Goal: Task Accomplishment & Management: Manage account settings

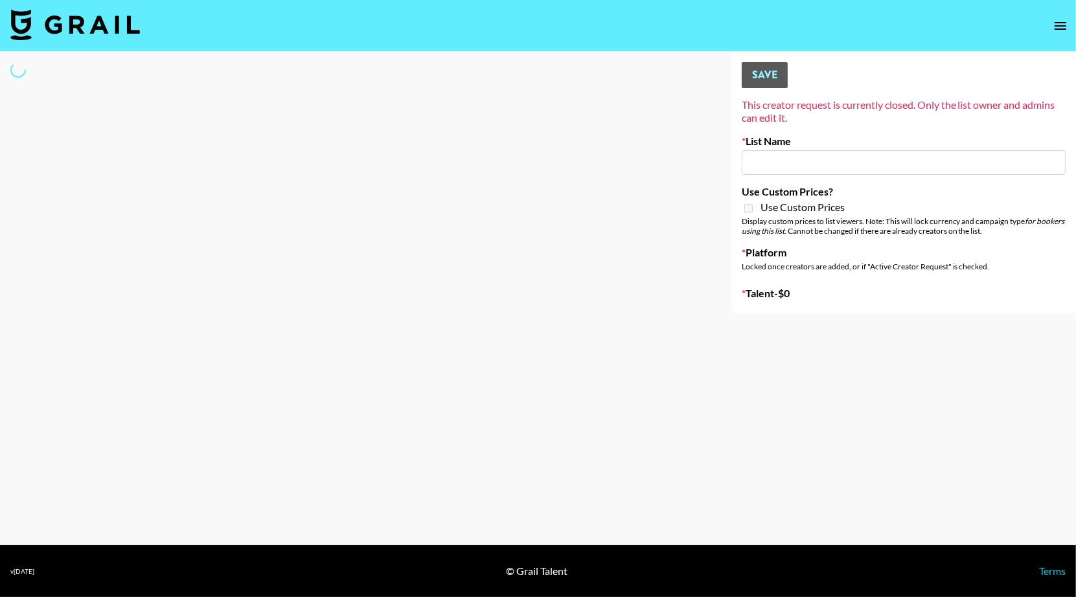
type input "New List"
select select "Song"
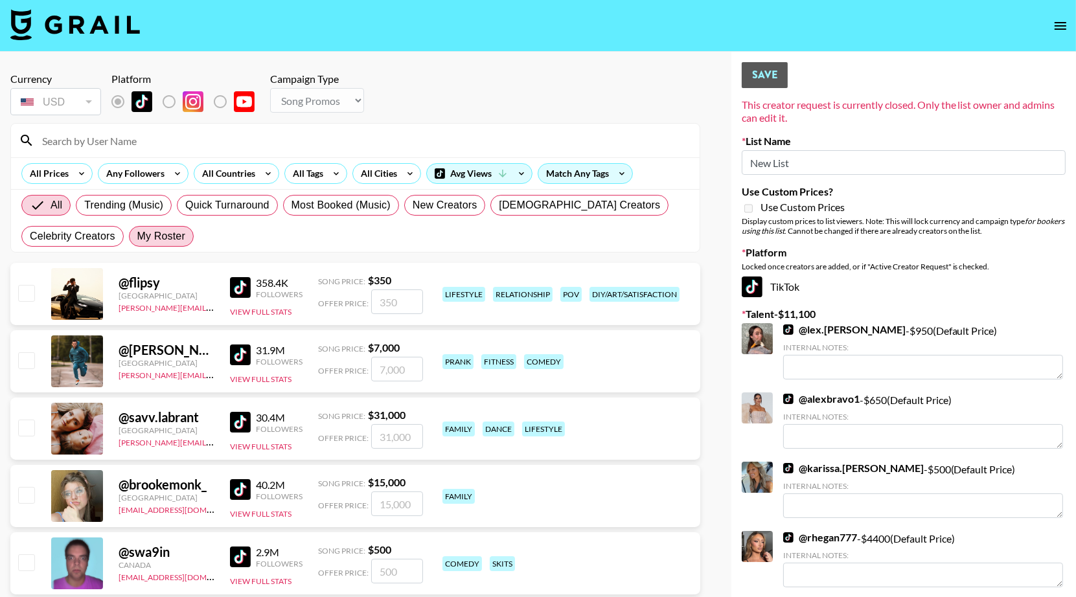
click at [169, 240] on span "My Roster" at bounding box center [161, 237] width 48 height 16
click at [137, 237] on input "My Roster" at bounding box center [137, 237] width 0 height 0
radio input "true"
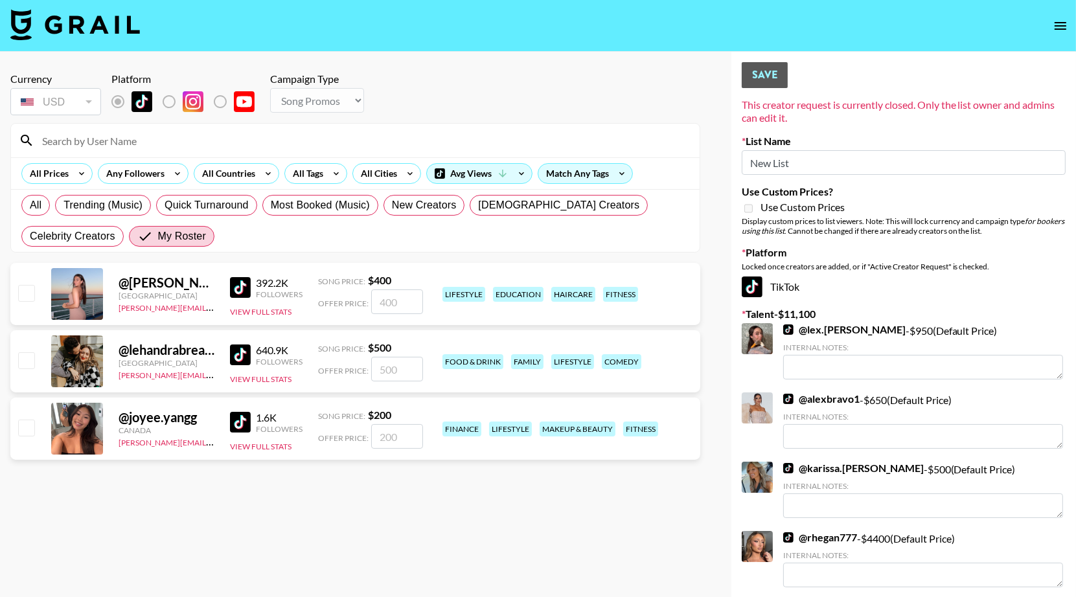
click at [23, 296] on input "checkbox" at bounding box center [26, 293] width 16 height 16
checkbox input "true"
type input "400"
click at [23, 435] on input "checkbox" at bounding box center [26, 428] width 16 height 16
checkbox input "true"
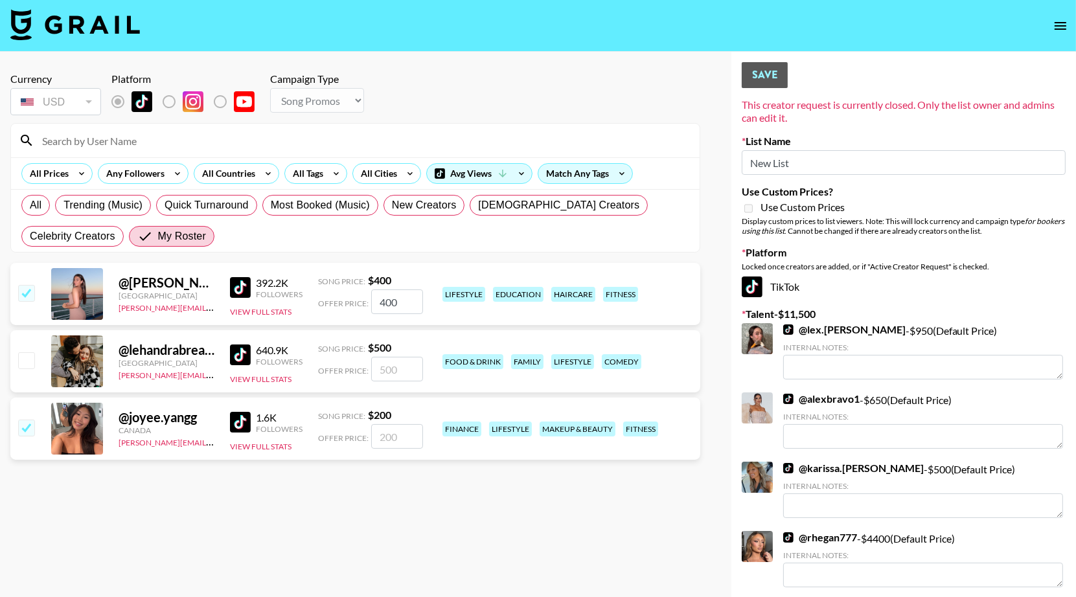
type input "200"
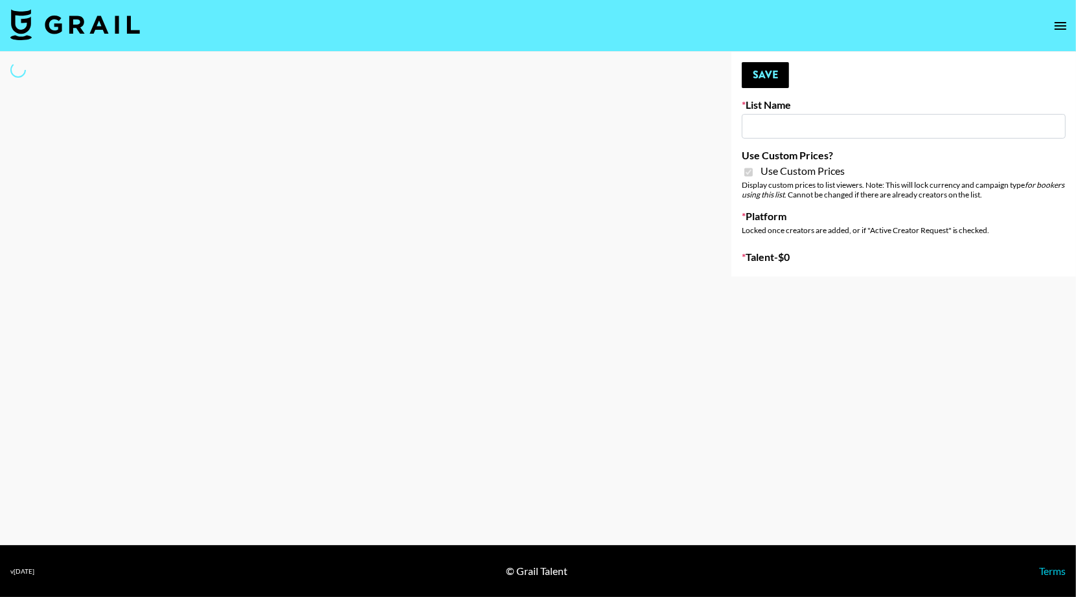
select select "Brand"
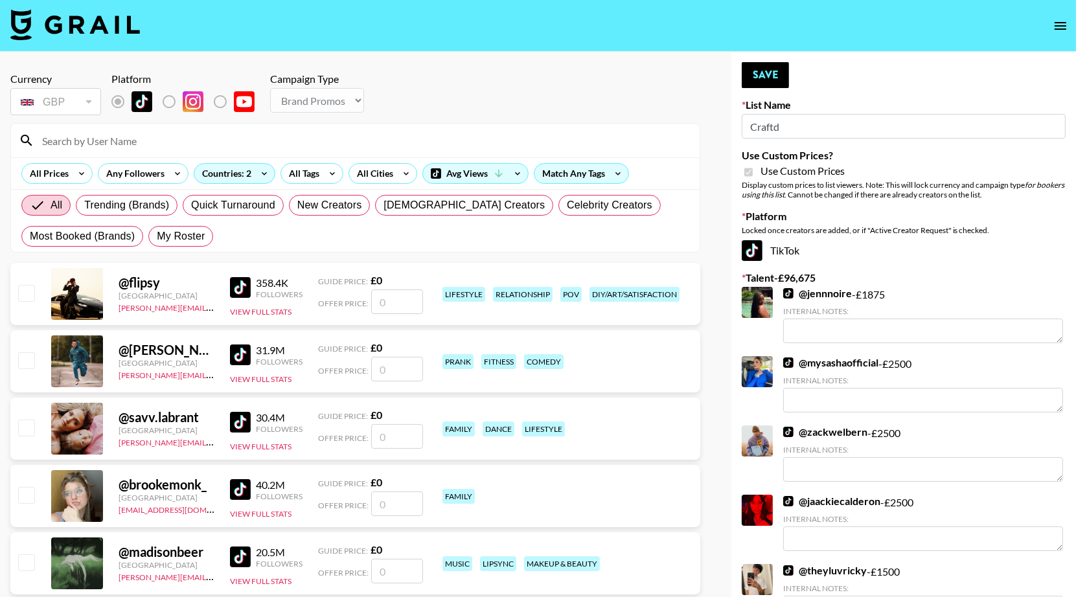
type input "Craftd"
checkbox input "true"
click at [185, 232] on span "My Roster" at bounding box center [181, 237] width 48 height 16
click at [157, 237] on input "My Roster" at bounding box center [157, 237] width 0 height 0
radio input "true"
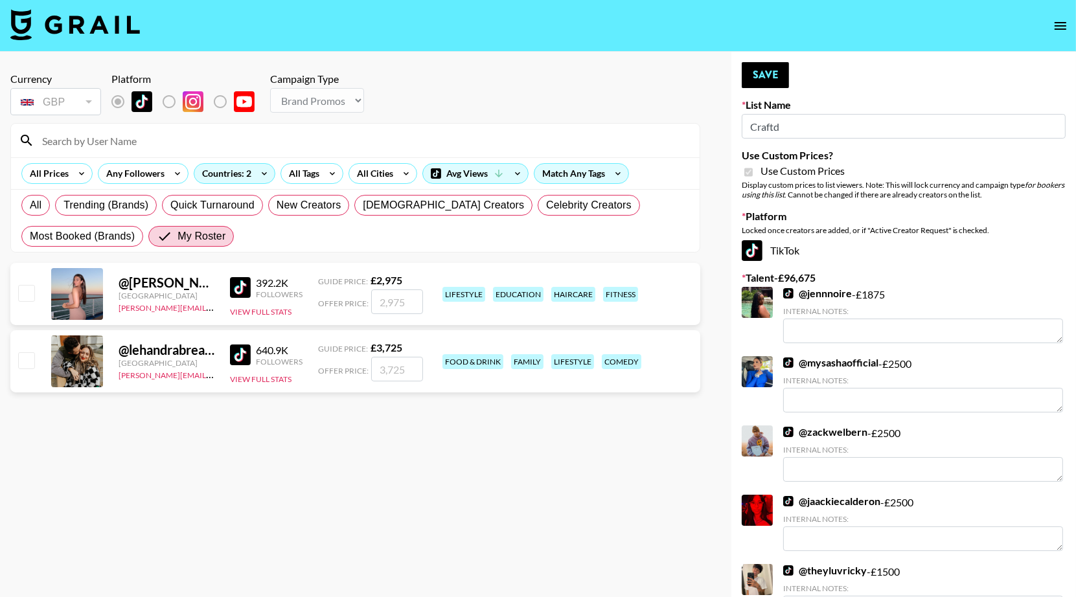
click at [27, 365] on input "checkbox" at bounding box center [26, 361] width 16 height 16
checkbox input "true"
type input "3725"
click at [24, 296] on input "checkbox" at bounding box center [26, 293] width 16 height 16
checkbox input "true"
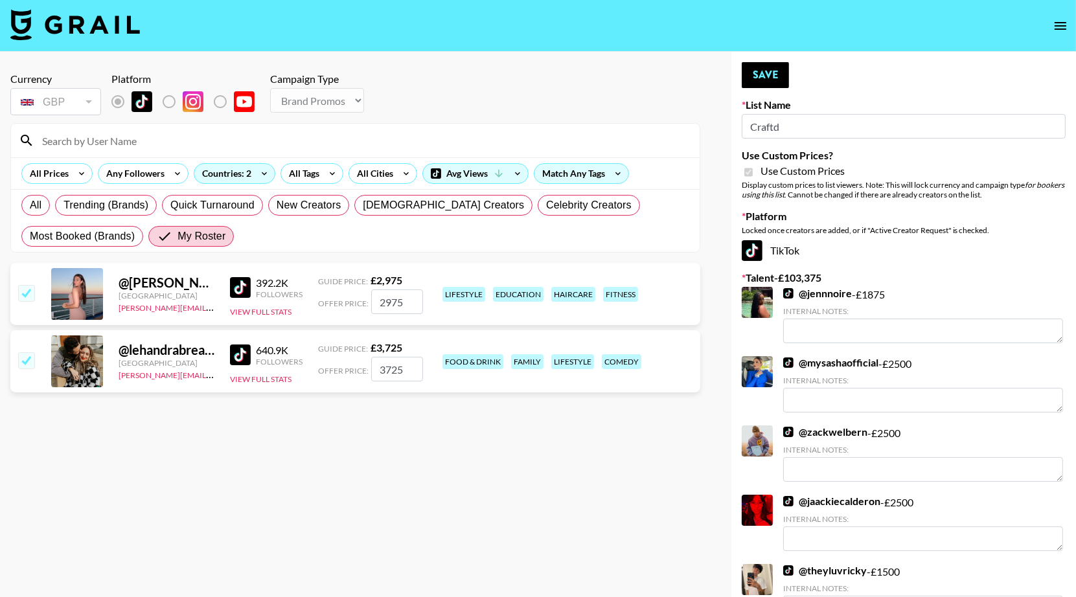
drag, startPoint x: 402, startPoint y: 301, endPoint x: 371, endPoint y: 301, distance: 31.8
click at [371, 301] on input "2975" at bounding box center [397, 302] width 52 height 25
type input "2500"
click at [388, 377] on input "3725" at bounding box center [397, 369] width 52 height 25
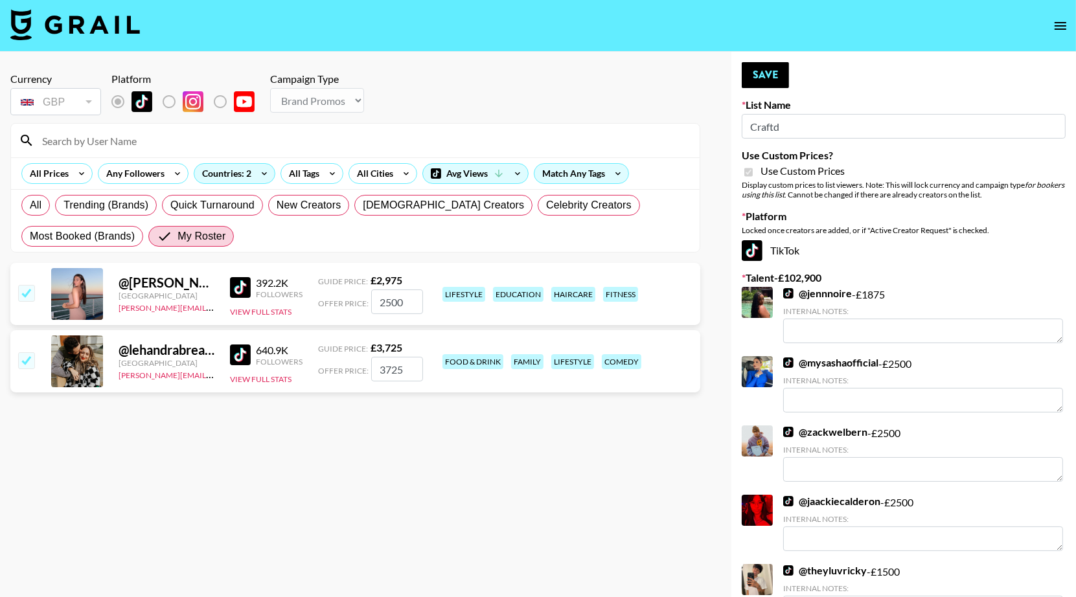
click at [388, 377] on input "3725" at bounding box center [397, 369] width 52 height 25
type input "2500"
click at [765, 79] on button "Save" at bounding box center [765, 75] width 47 height 26
radio input "true"
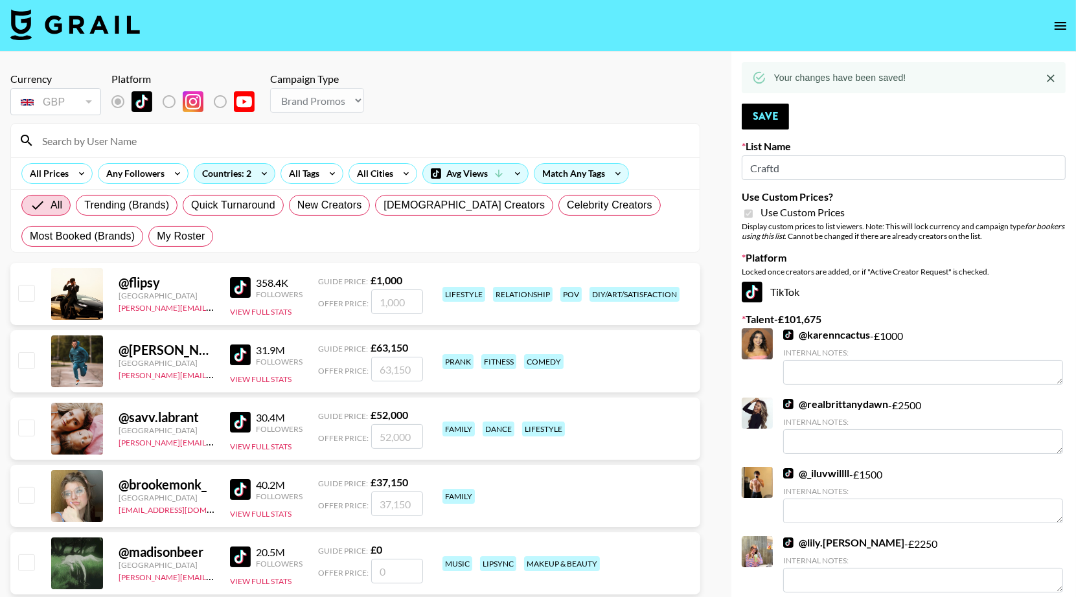
click at [88, 19] on img at bounding box center [75, 24] width 130 height 31
